Goal: Task Accomplishment & Management: Manage account settings

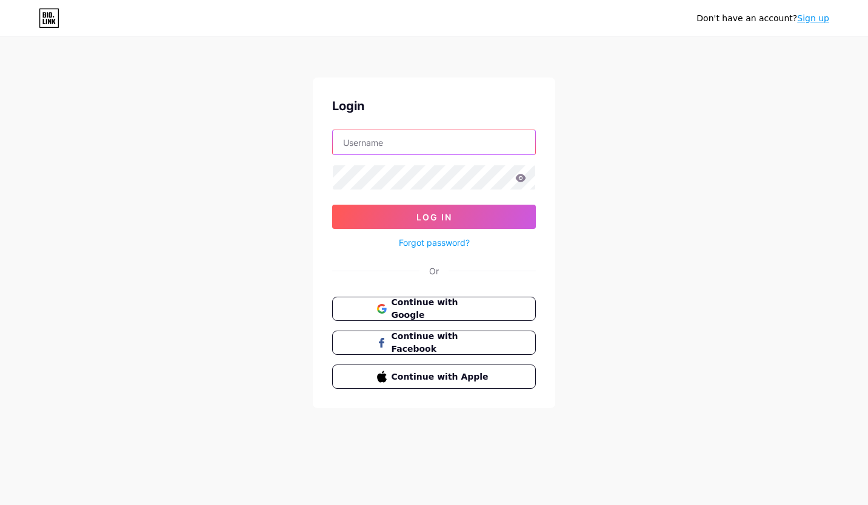
click at [423, 141] on input "text" at bounding box center [434, 142] width 202 height 24
type input "[PERSON_NAME][EMAIL_ADDRESS][DOMAIN_NAME]"
click at [442, 242] on link "Forgot password?" at bounding box center [434, 242] width 71 height 13
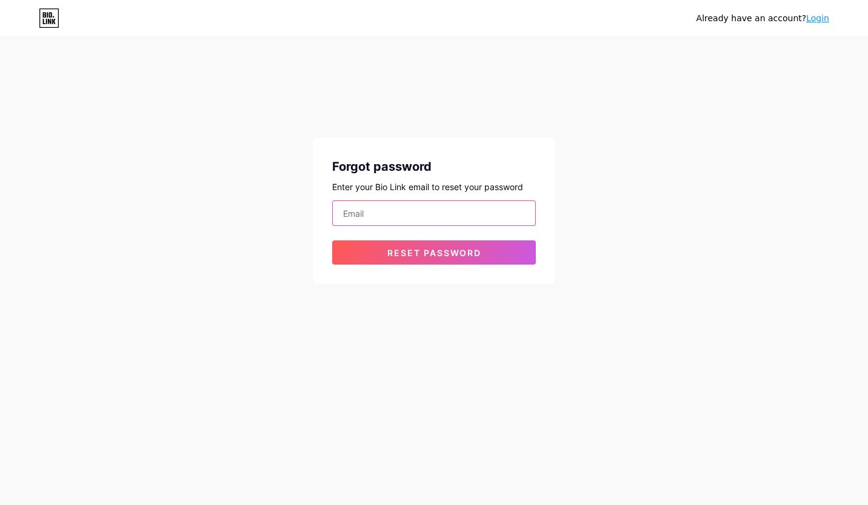
click at [421, 218] on input "email" at bounding box center [434, 213] width 202 height 24
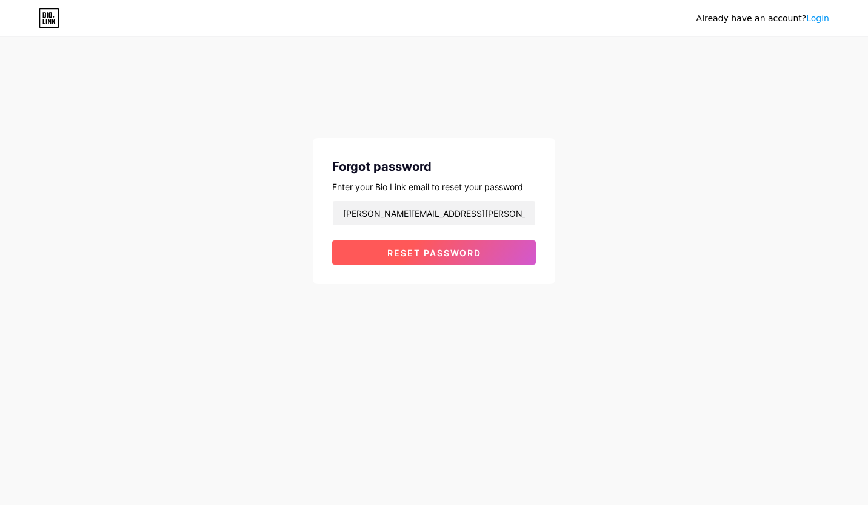
click at [416, 254] on span "Reset password" at bounding box center [434, 253] width 94 height 10
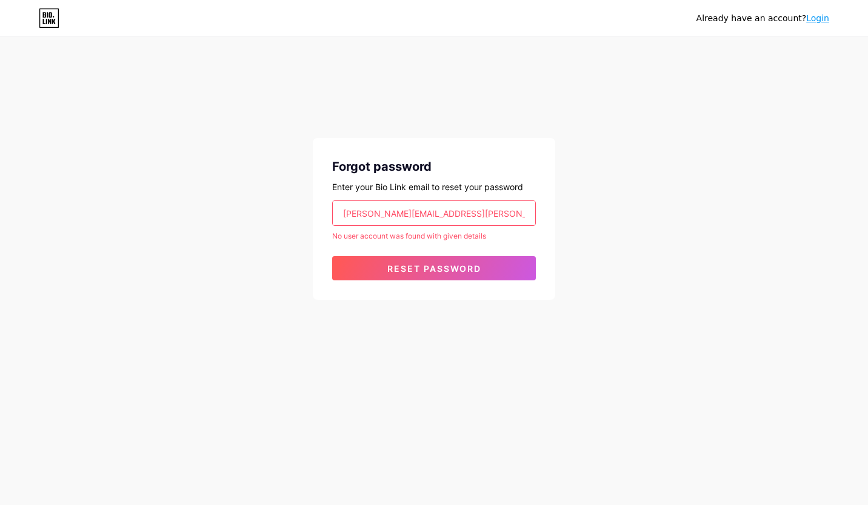
click at [435, 215] on input "lindsay.chatburn@outlook.com" at bounding box center [434, 213] width 202 height 24
click at [510, 209] on input "lindsay.chatburn@outlook.com" at bounding box center [434, 213] width 202 height 24
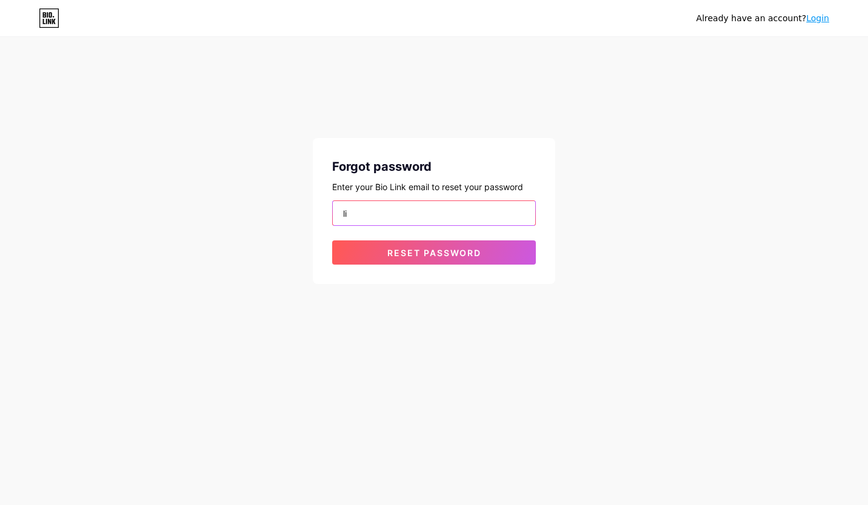
type input "l"
click at [510, 209] on input "email" at bounding box center [434, 213] width 202 height 24
type input "l"
click at [332, 241] on button "Reset password" at bounding box center [434, 253] width 204 height 24
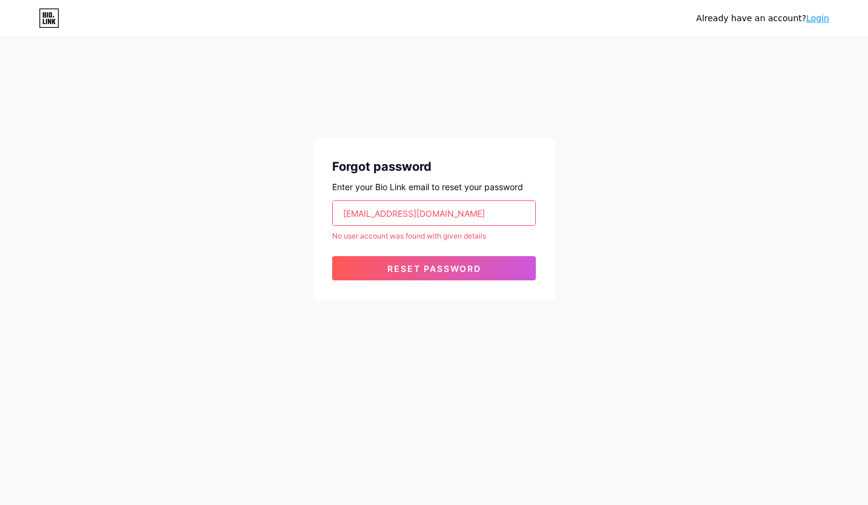
click at [359, 214] on input "info@theprovidersally.com.au" at bounding box center [434, 213] width 202 height 24
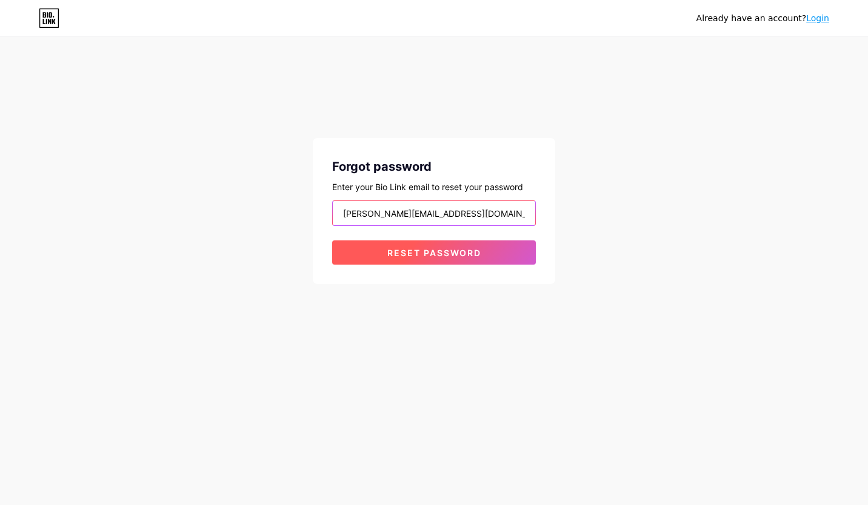
type input "lindsay@theprovidersally.com.au"
click at [432, 255] on span "Reset password" at bounding box center [434, 253] width 94 height 10
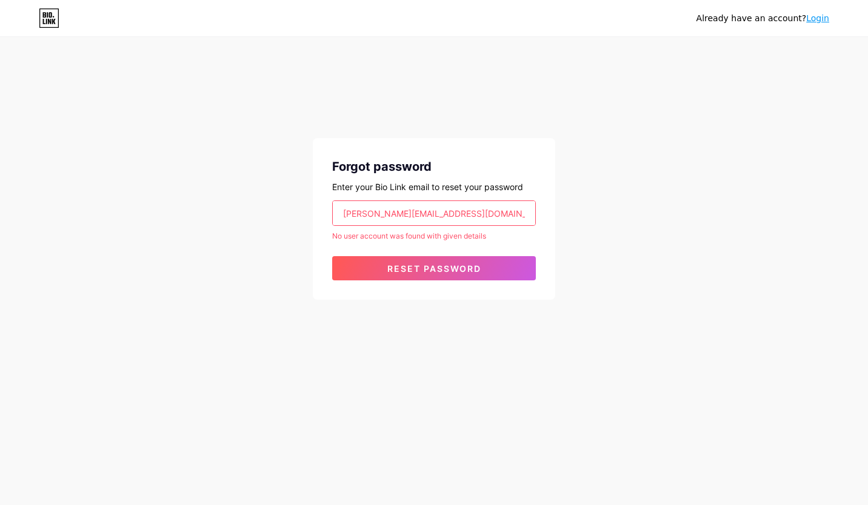
click at [519, 136] on div "Forgot password Enter your Bio Link email to reset your password lindsay@thepro…" at bounding box center [434, 189] width 242 height 222
click at [824, 16] on link "Login" at bounding box center [817, 18] width 23 height 10
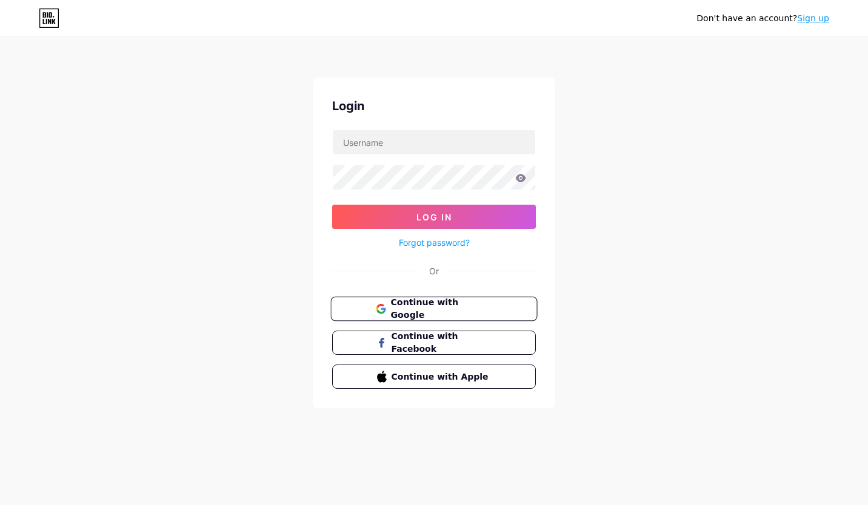
click at [447, 306] on span "Continue with Google" at bounding box center [440, 309] width 101 height 26
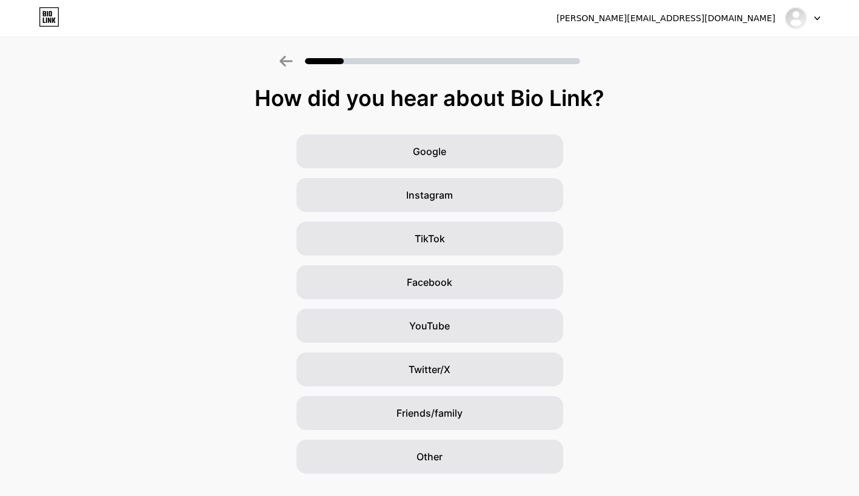
click at [814, 19] on icon at bounding box center [817, 18] width 6 height 4
click at [736, 15] on div "[PERSON_NAME][EMAIL_ADDRESS][DOMAIN_NAME]" at bounding box center [665, 18] width 219 height 13
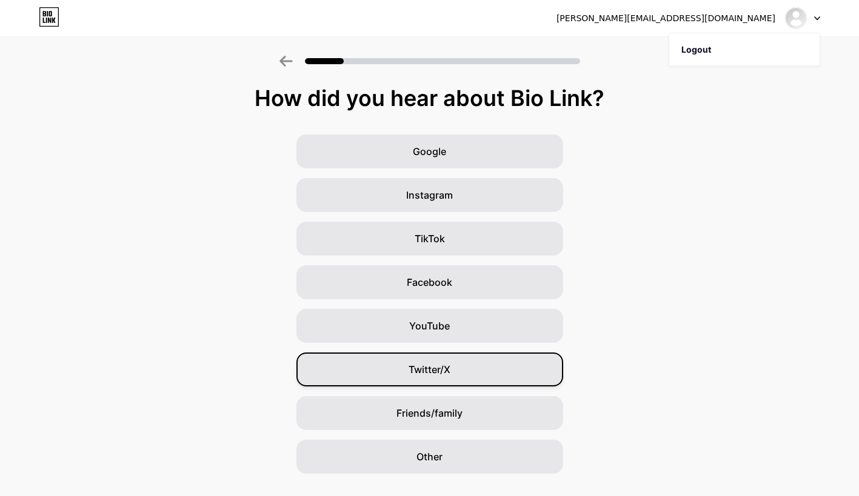
scroll to position [26, 0]
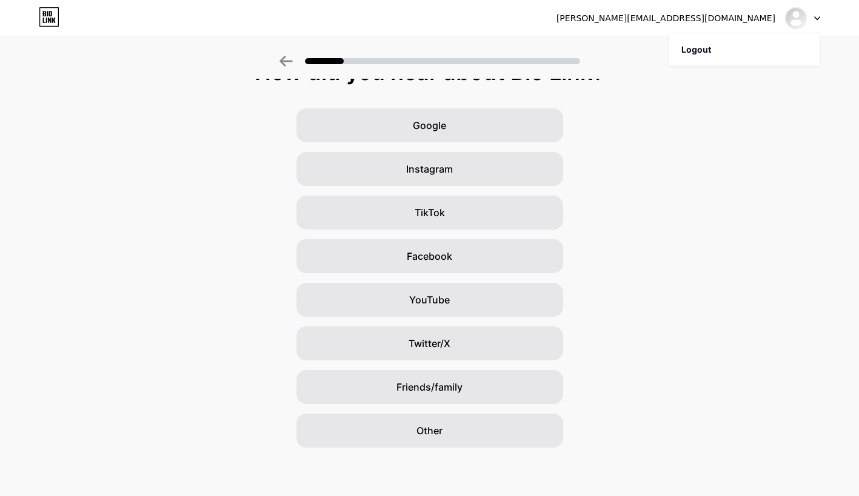
click at [288, 58] on icon at bounding box center [285, 61] width 13 height 11
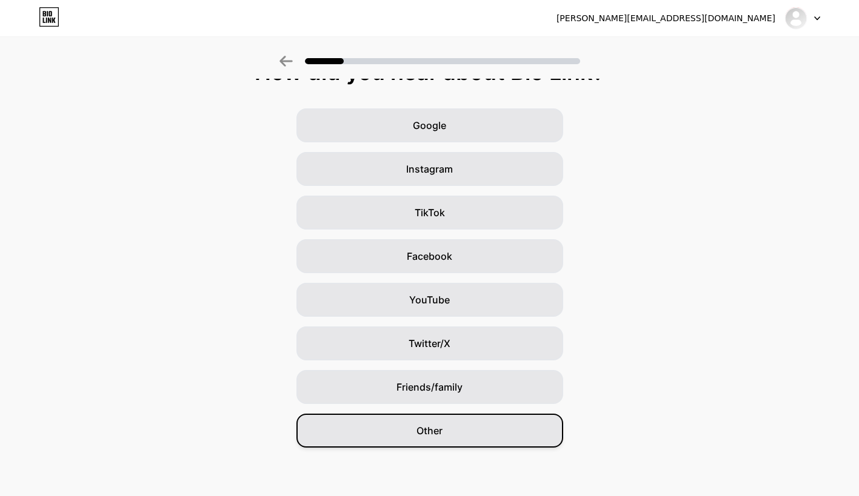
click at [527, 423] on div "Other" at bounding box center [429, 431] width 267 height 34
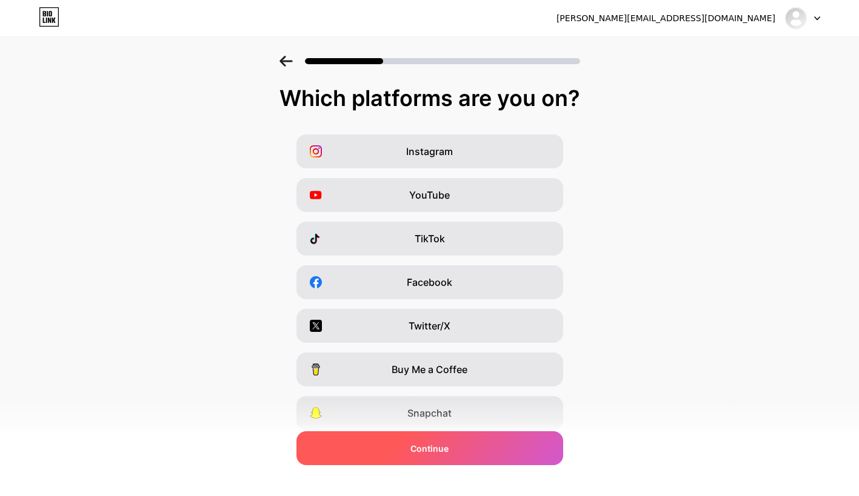
click at [464, 439] on div "Continue" at bounding box center [429, 449] width 267 height 34
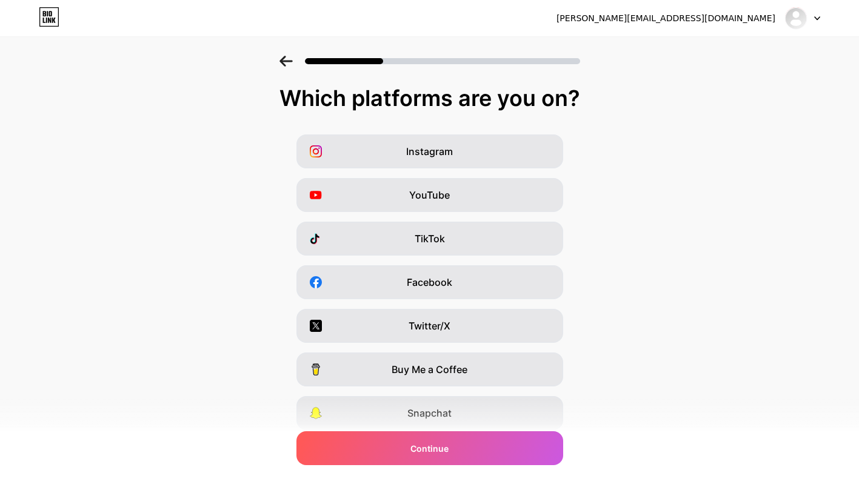
click at [50, 20] on icon at bounding box center [49, 20] width 3 height 5
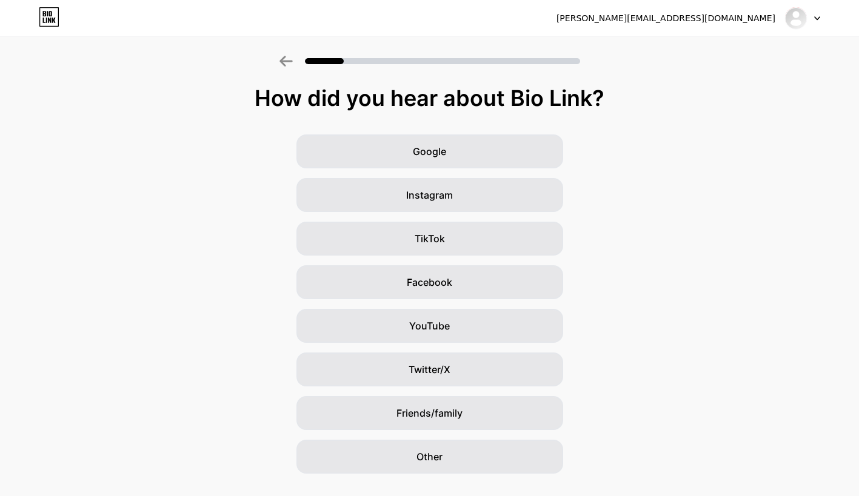
click at [622, 135] on div "Google Instagram TikTok Facebook YouTube Twitter/X Friends/family Other" at bounding box center [429, 304] width 859 height 339
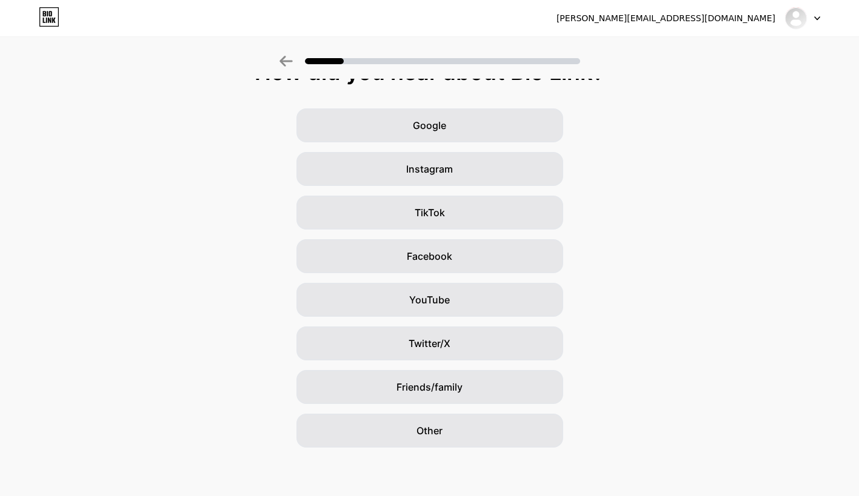
click at [706, 18] on div "[PERSON_NAME][EMAIL_ADDRESS][DOMAIN_NAME]" at bounding box center [665, 18] width 219 height 13
click at [789, 21] on img at bounding box center [795, 17] width 19 height 19
click at [638, 142] on div "Google Instagram TikTok Facebook YouTube Twitter/X Friends/family Other" at bounding box center [429, 277] width 859 height 339
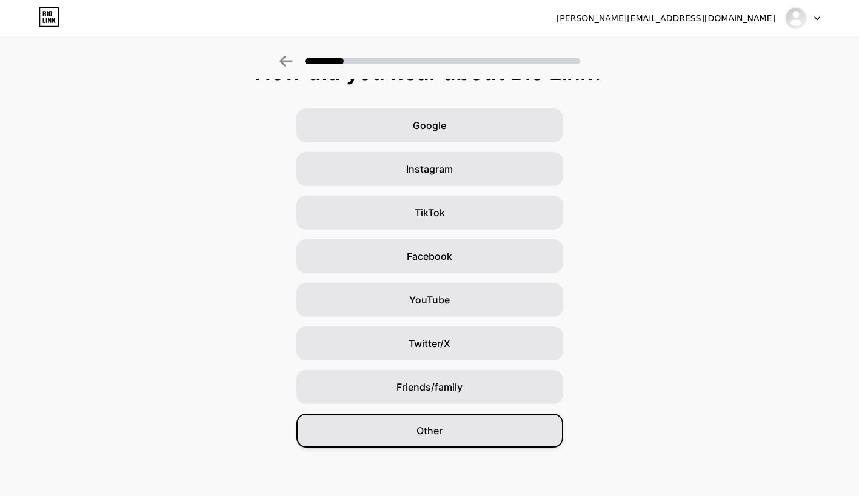
click at [444, 423] on div "Other" at bounding box center [429, 431] width 267 height 34
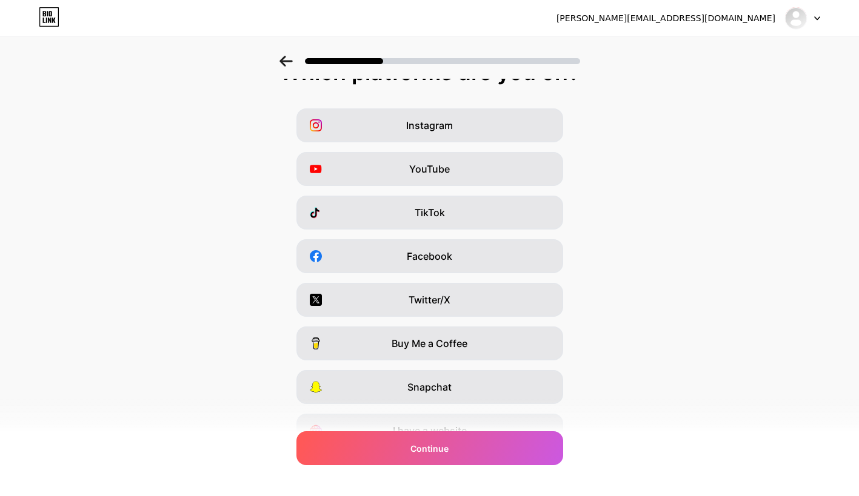
scroll to position [0, 0]
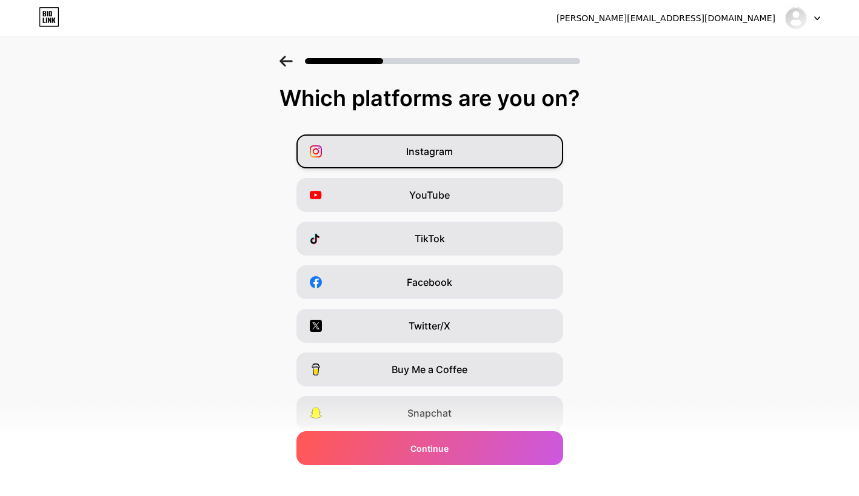
click at [453, 157] on span "Instagram" at bounding box center [429, 151] width 47 height 15
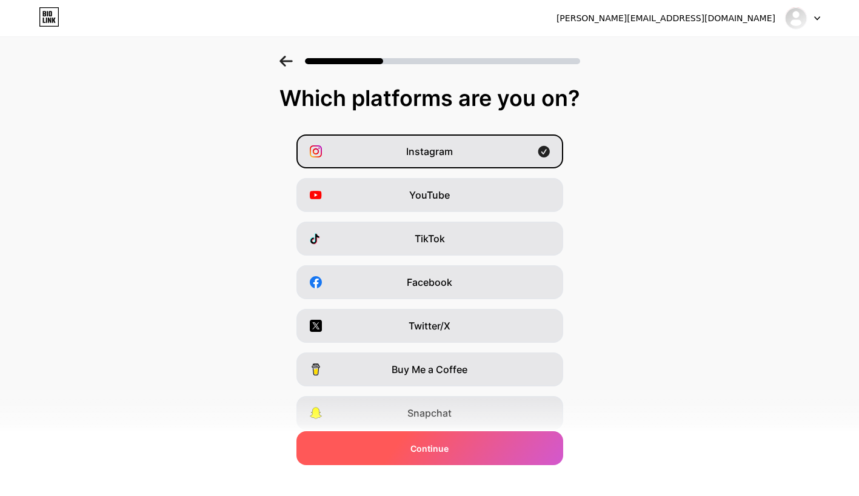
click at [449, 449] on span "Continue" at bounding box center [429, 448] width 38 height 13
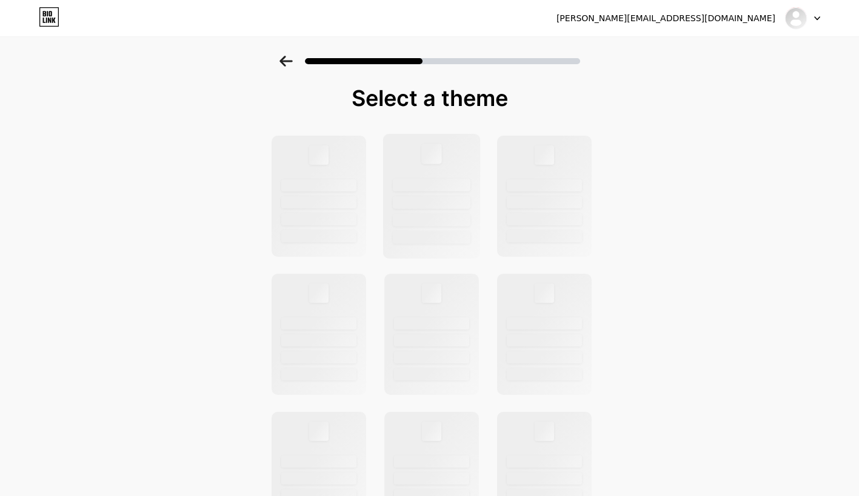
click at [439, 202] on div at bounding box center [432, 202] width 78 height 13
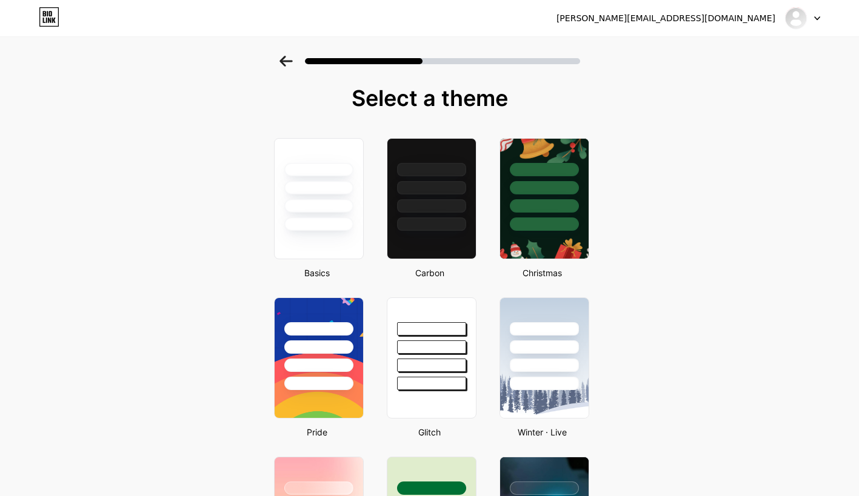
scroll to position [0, 7]
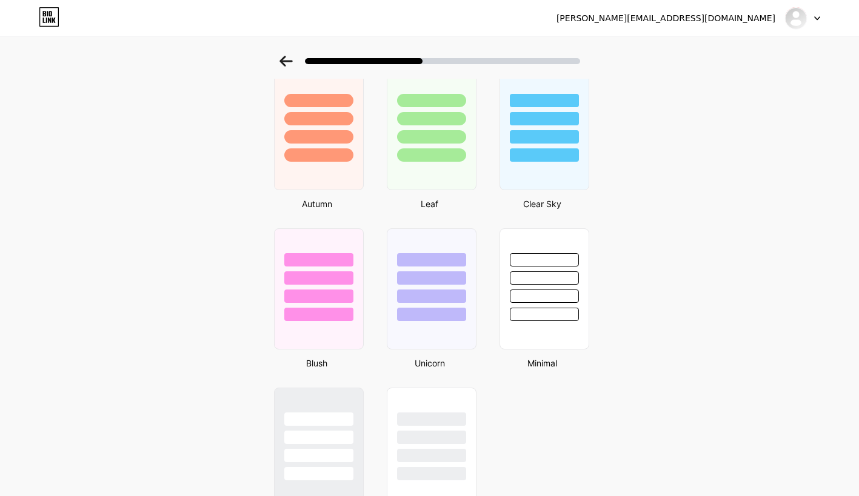
scroll to position [947, 0]
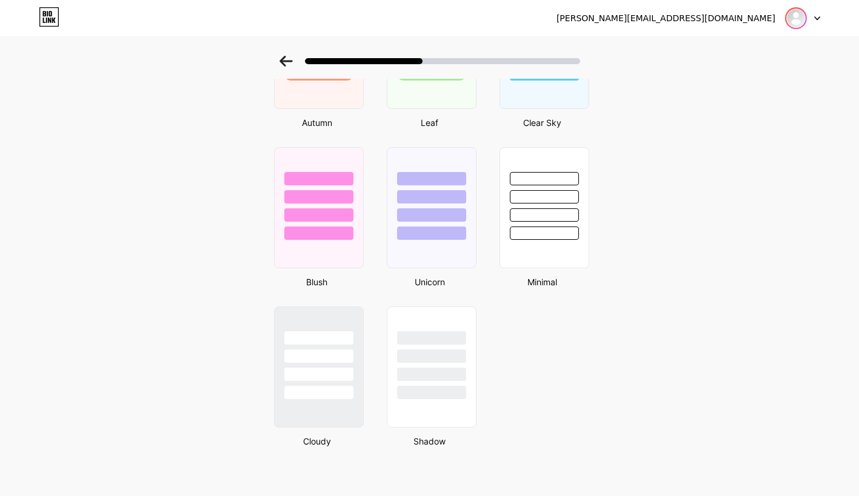
click at [786, 15] on img at bounding box center [795, 17] width 19 height 19
click at [733, 12] on div "[PERSON_NAME][EMAIL_ADDRESS][DOMAIN_NAME]" at bounding box center [665, 18] width 219 height 13
click at [721, 20] on div "[PERSON_NAME][EMAIL_ADDRESS][DOMAIN_NAME]" at bounding box center [665, 18] width 219 height 13
click at [58, 15] on icon at bounding box center [49, 16] width 21 height 19
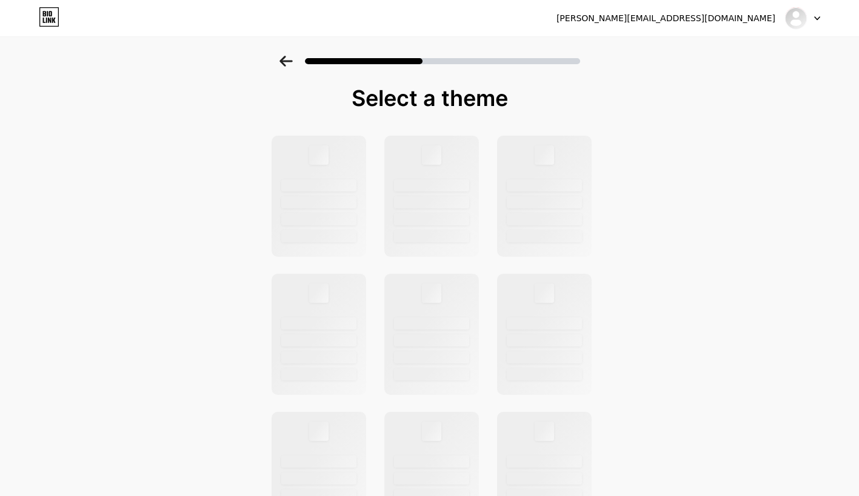
click at [292, 58] on icon at bounding box center [285, 61] width 13 height 11
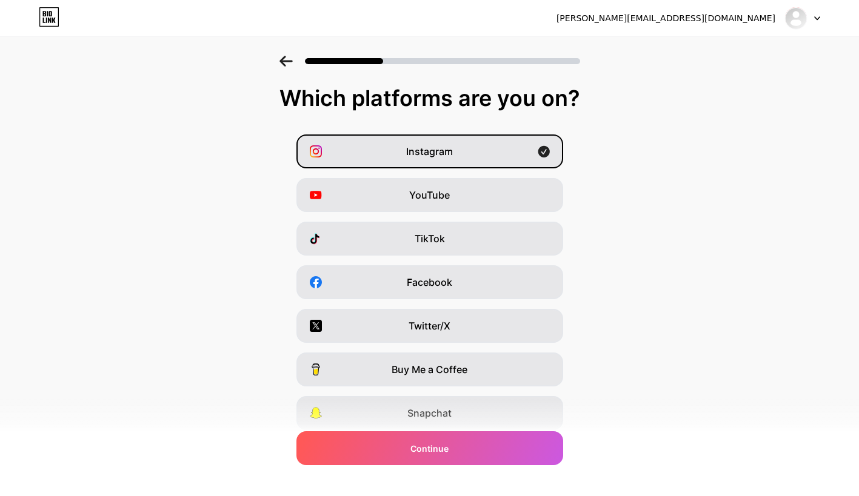
click at [292, 58] on icon at bounding box center [285, 61] width 13 height 11
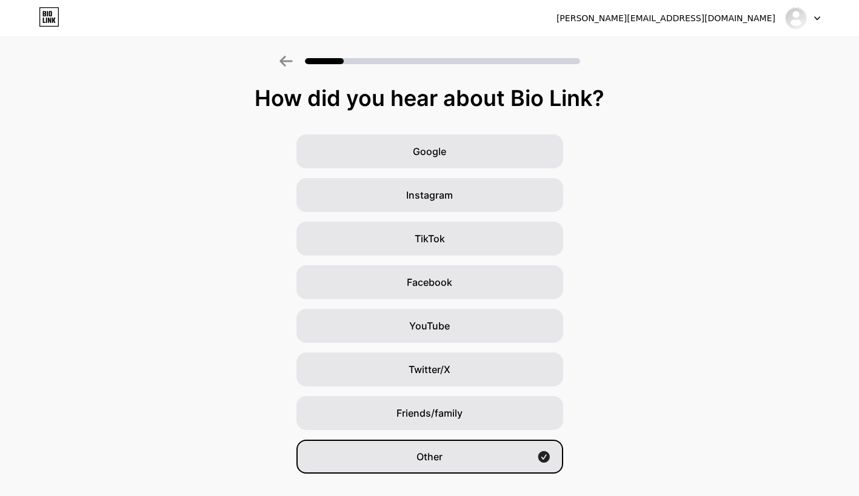
click at [292, 58] on icon at bounding box center [285, 61] width 13 height 11
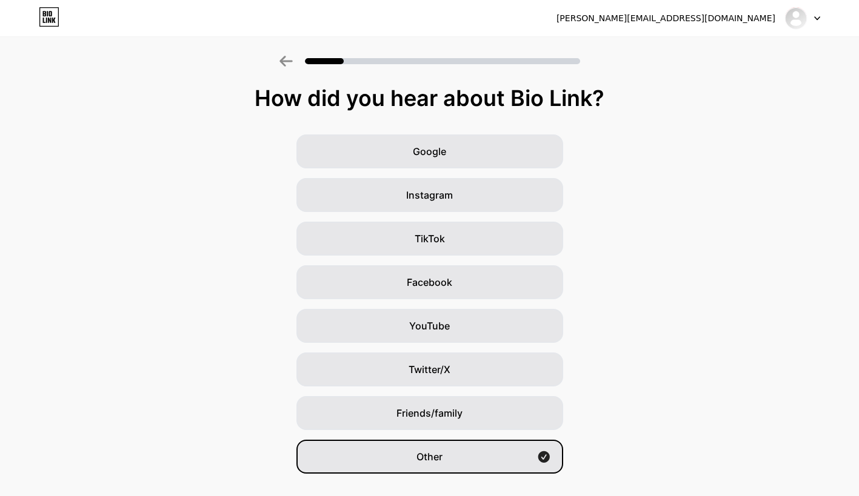
click at [292, 58] on icon at bounding box center [285, 61] width 13 height 11
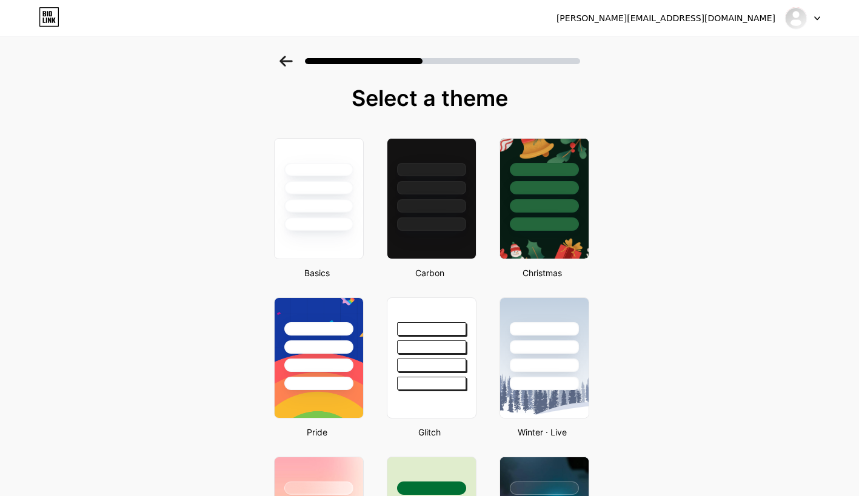
click at [815, 20] on div at bounding box center [802, 18] width 35 height 22
click at [779, 61] on li "Logout" at bounding box center [744, 49] width 150 height 33
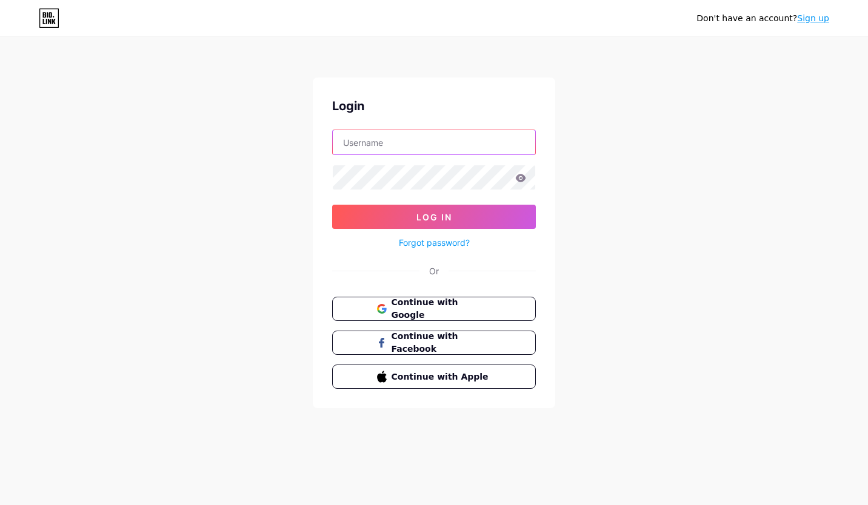
click at [423, 148] on input "text" at bounding box center [434, 142] width 202 height 24
click at [619, 209] on div "Don't have an account? Sign up Login Log In Forgot password? Or Continue with G…" at bounding box center [434, 223] width 868 height 447
click at [447, 242] on link "Forgot password?" at bounding box center [434, 242] width 71 height 13
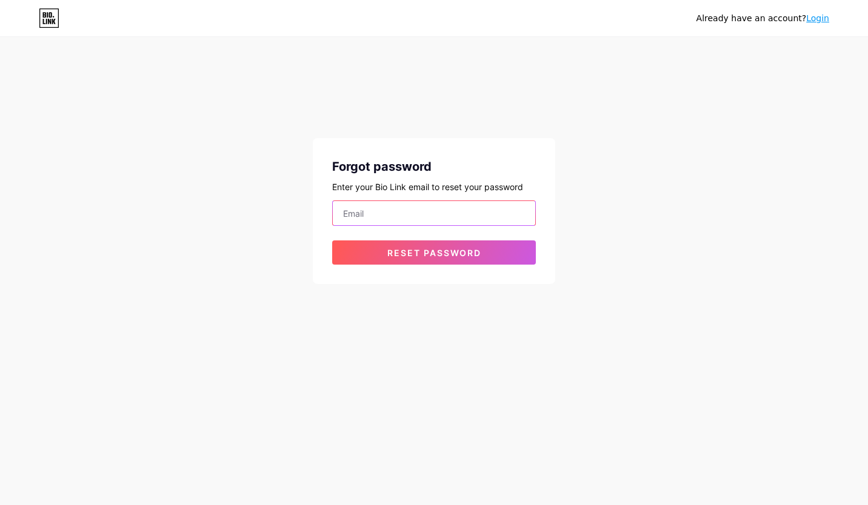
click at [428, 212] on input "email" at bounding box center [434, 213] width 202 height 24
click at [332, 241] on button "Reset password" at bounding box center [434, 253] width 204 height 24
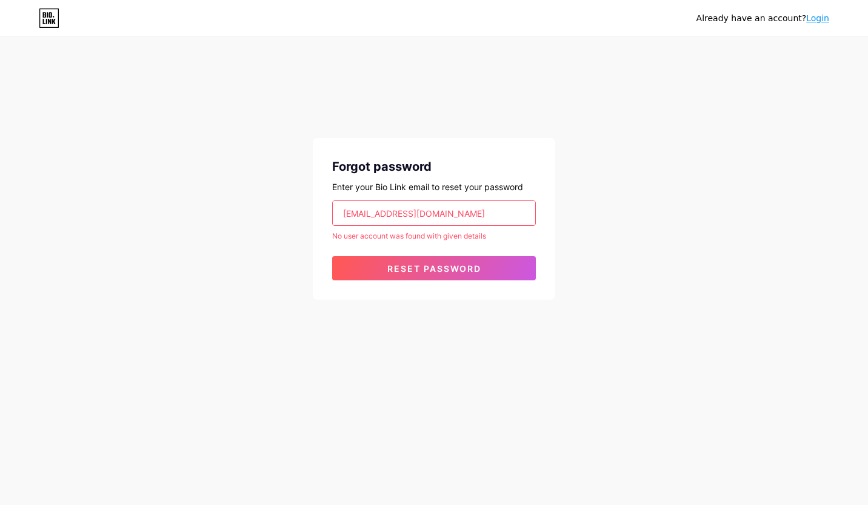
click at [496, 221] on input "[EMAIL_ADDRESS][DOMAIN_NAME]" at bounding box center [434, 213] width 202 height 24
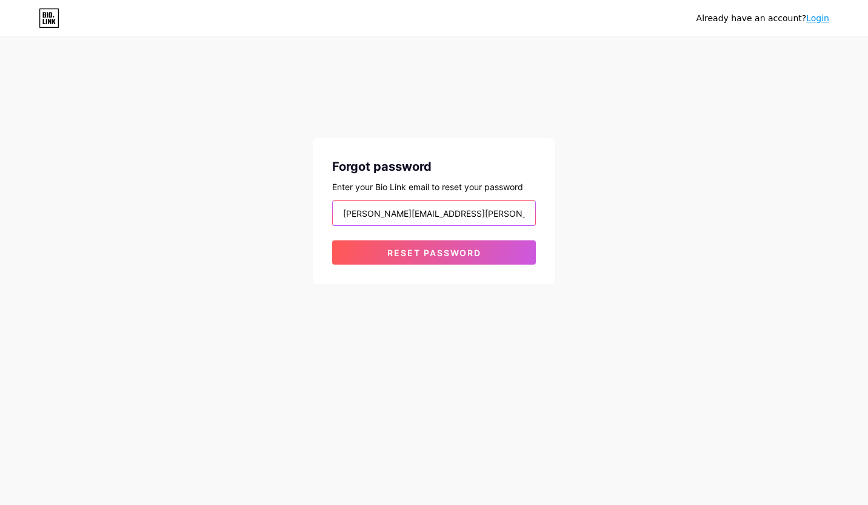
click at [332, 241] on button "Reset password" at bounding box center [434, 253] width 204 height 24
type input "[PERSON_NAME][EMAIL_ADDRESS][DOMAIN_NAME]"
click at [332, 241] on button "Reset password" at bounding box center [434, 253] width 204 height 24
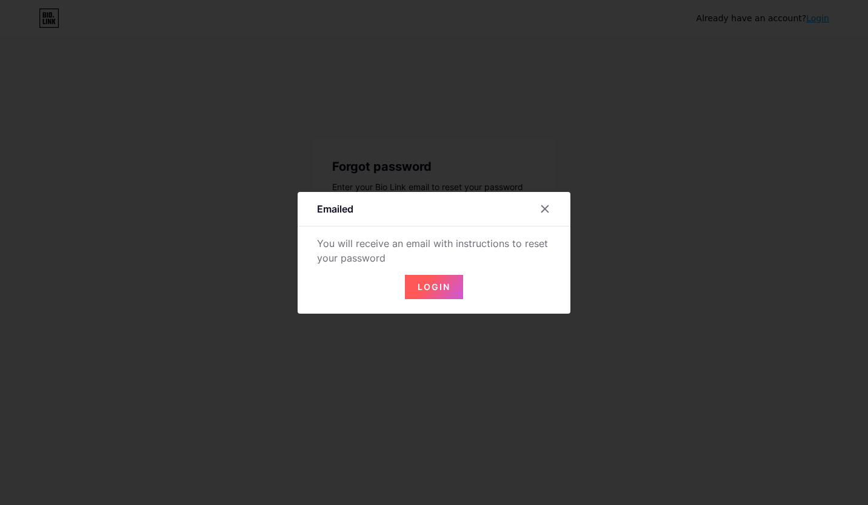
click at [438, 289] on span "Login" at bounding box center [434, 287] width 33 height 10
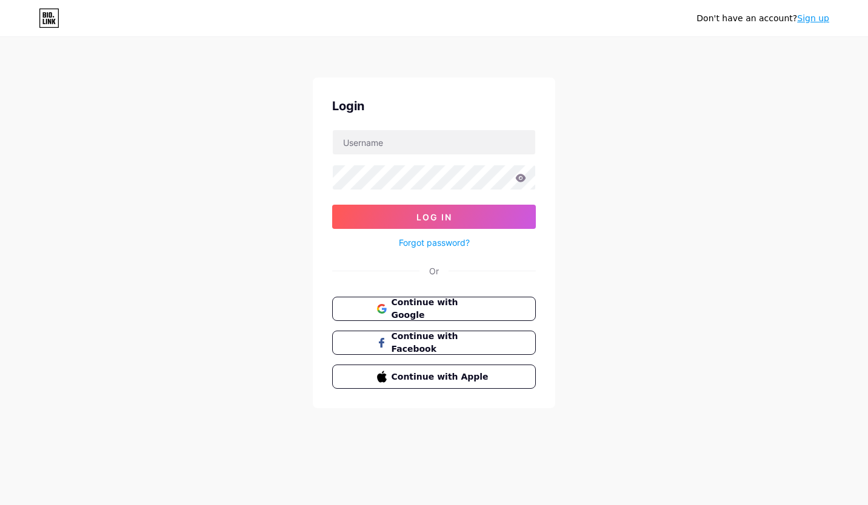
click at [549, 65] on div "Don't have an account? Sign up Login Log In Forgot password? Or Continue with G…" at bounding box center [434, 223] width 868 height 447
click at [423, 147] on input "text" at bounding box center [434, 142] width 202 height 24
type input "[PERSON_NAME][EMAIL_ADDRESS][DOMAIN_NAME]"
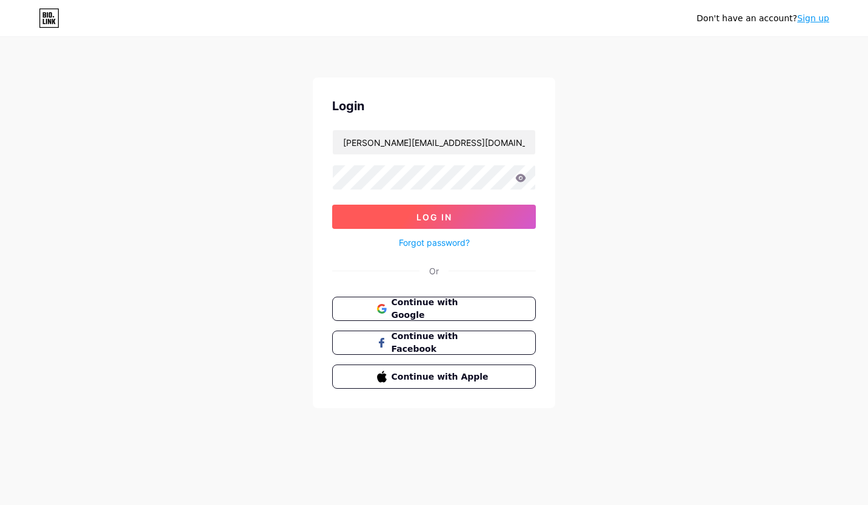
click at [399, 212] on button "Log In" at bounding box center [434, 217] width 204 height 24
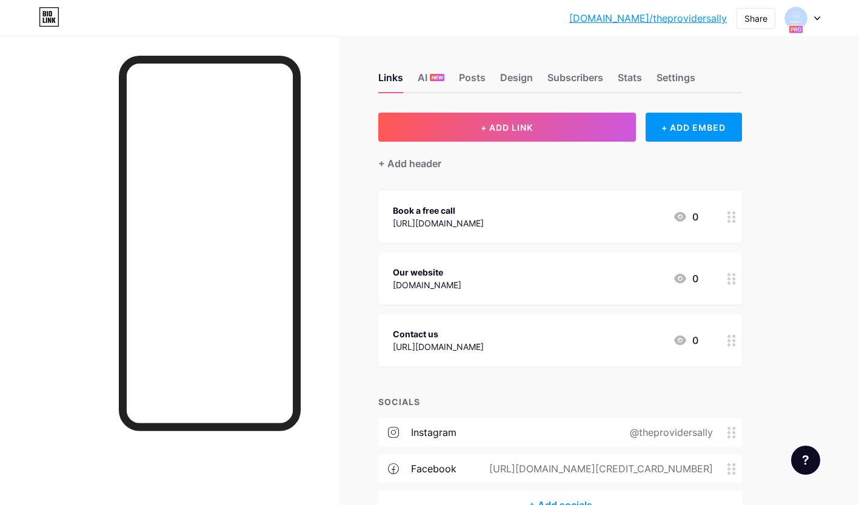
click at [679, 69] on div "Links AI NEW Posts Design Subscribers Stats Settings" at bounding box center [560, 72] width 364 height 42
click at [679, 72] on div "Settings" at bounding box center [675, 81] width 39 height 22
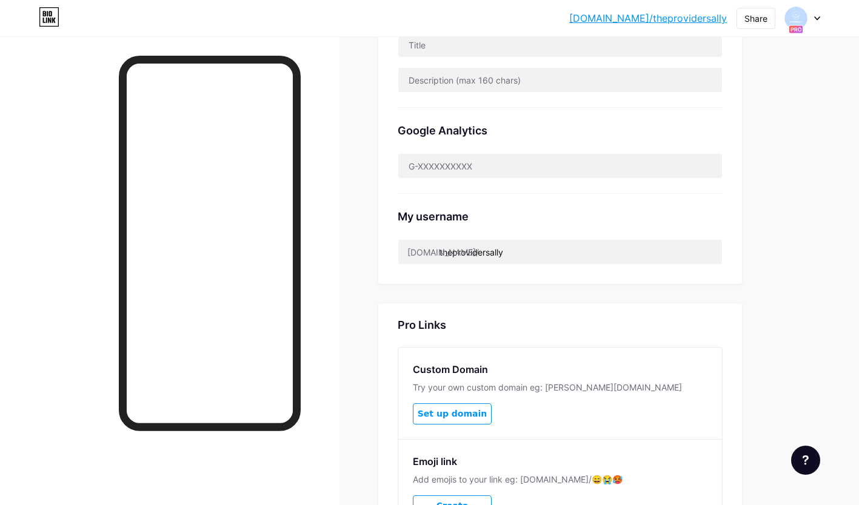
scroll to position [516, 0]
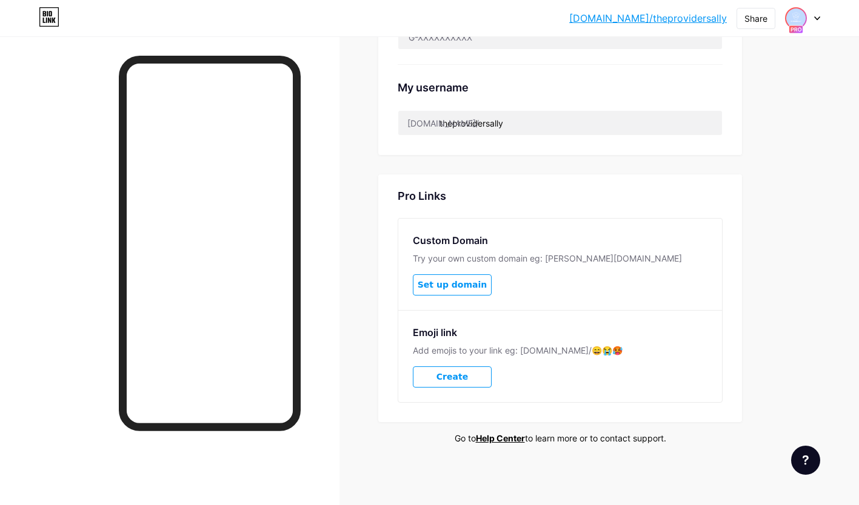
click at [798, 24] on img at bounding box center [795, 17] width 19 height 19
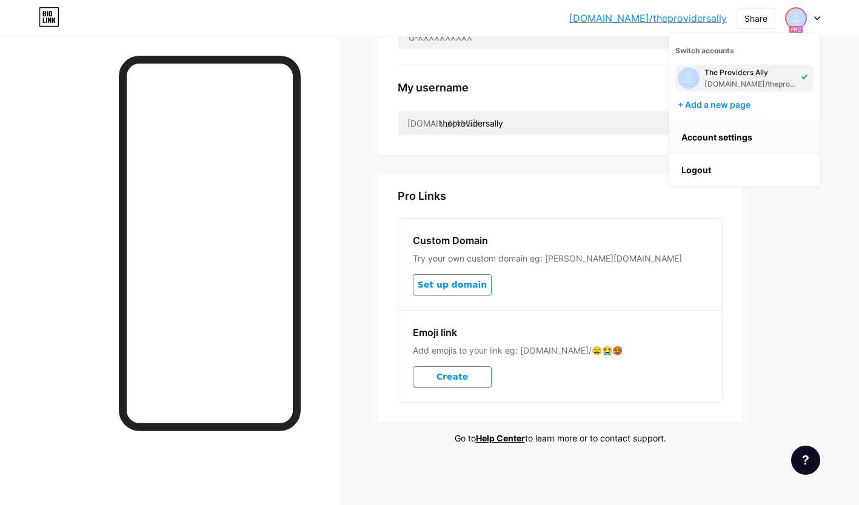
click at [726, 135] on link "Account settings" at bounding box center [744, 137] width 150 height 33
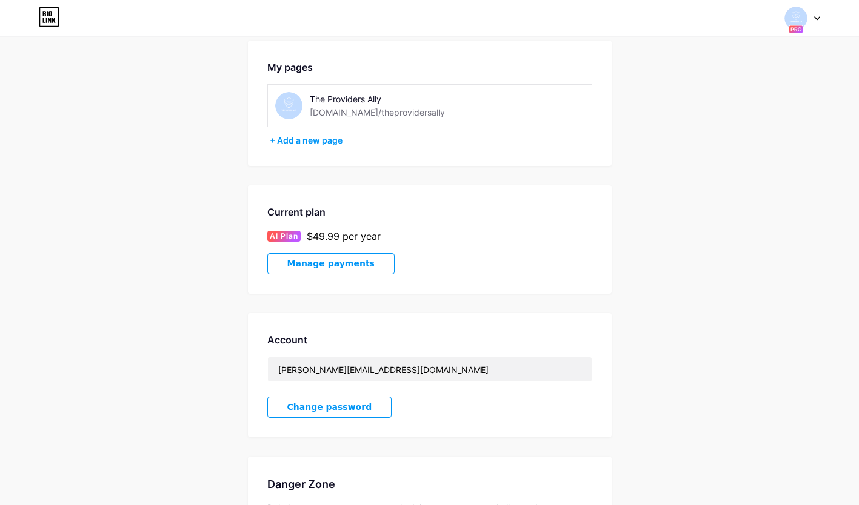
scroll to position [52, 0]
click at [307, 269] on button "Manage payments" at bounding box center [330, 263] width 127 height 21
